Goal: Transaction & Acquisition: Download file/media

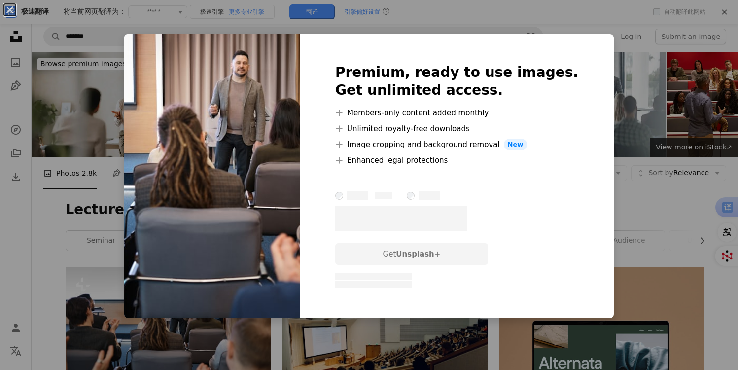
scroll to position [100, 0]
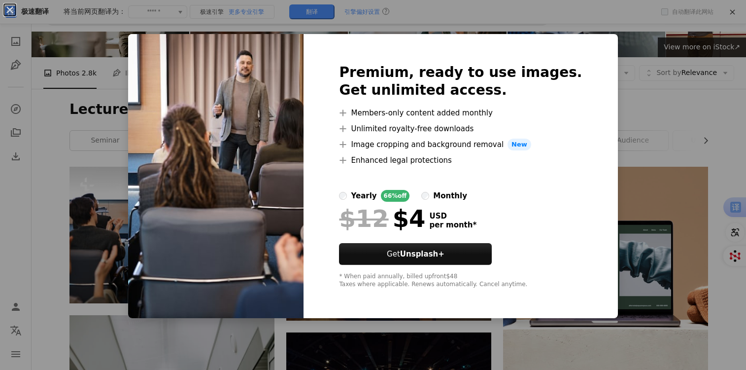
click at [674, 53] on div "An X shape Premium, ready to use images. Get unlimited access. A plus sign Memb…" at bounding box center [373, 185] width 746 height 370
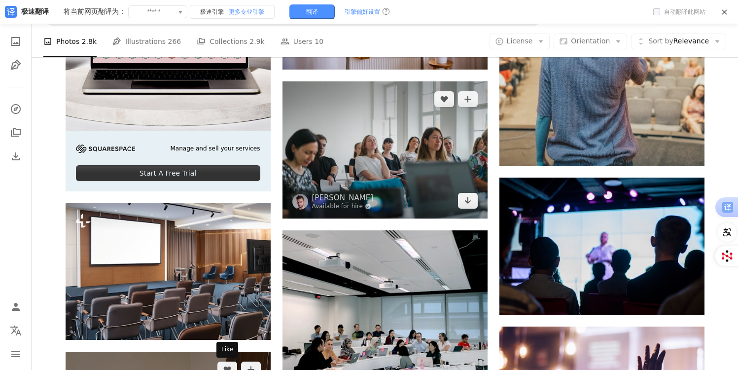
scroll to position [1701, 0]
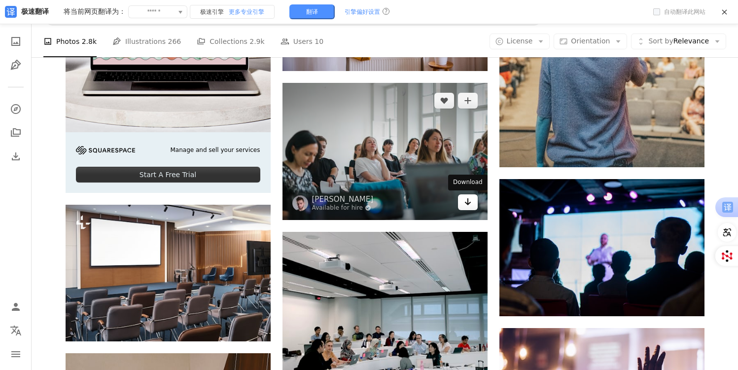
click at [461, 203] on link "Arrow pointing down" at bounding box center [468, 202] width 20 height 16
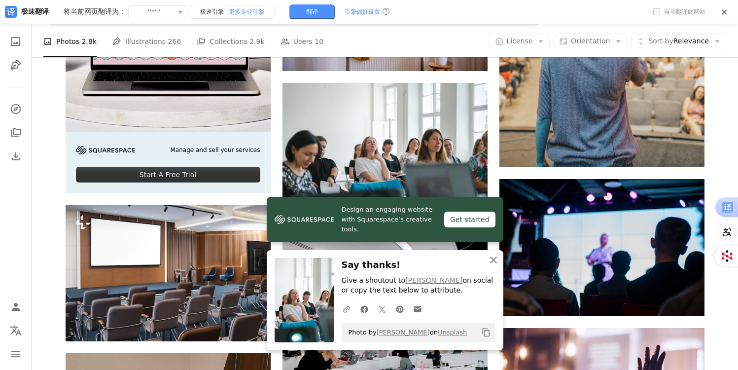
click at [492, 259] on icon "button" at bounding box center [493, 259] width 7 height 7
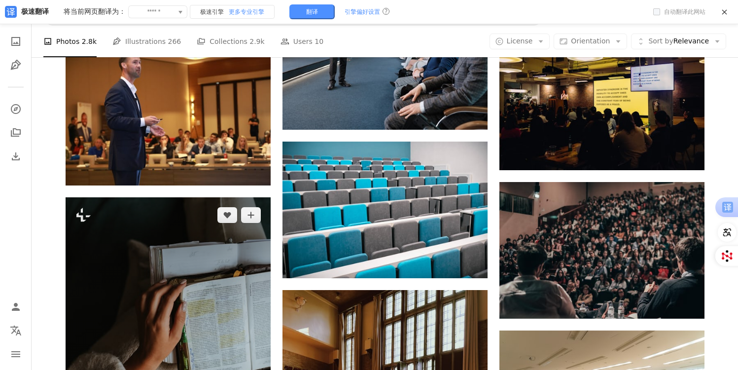
scroll to position [3305, 0]
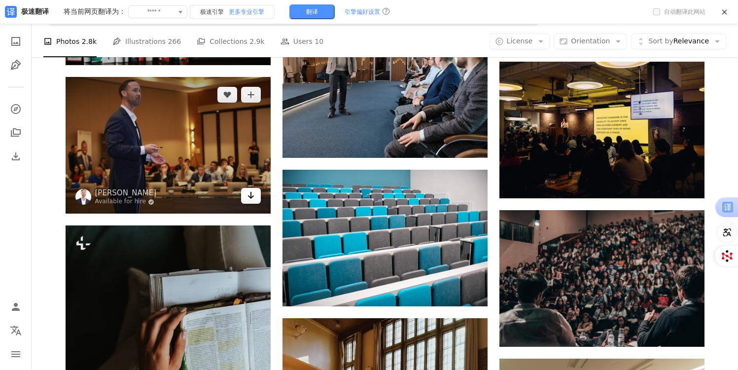
click at [246, 198] on link "Arrow pointing down" at bounding box center [251, 196] width 20 height 16
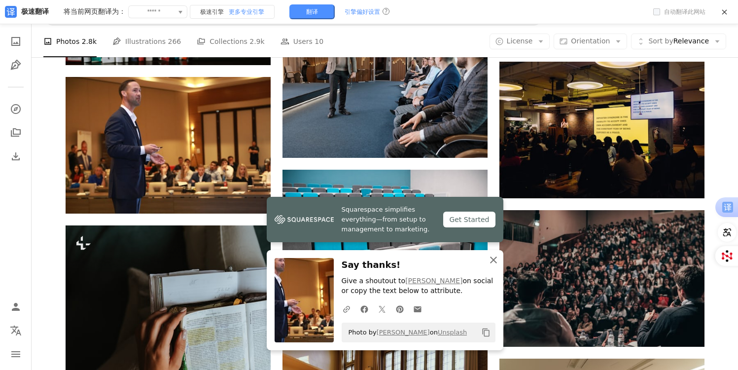
click at [490, 258] on icon "An X shape" at bounding box center [493, 260] width 12 height 12
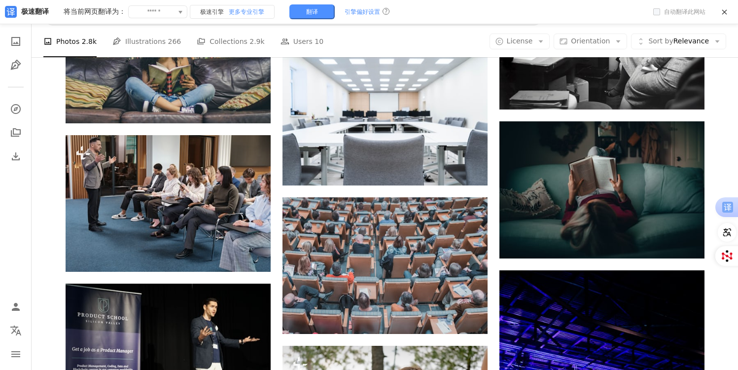
scroll to position [6237, 0]
